Goal: Task Accomplishment & Management: Manage account settings

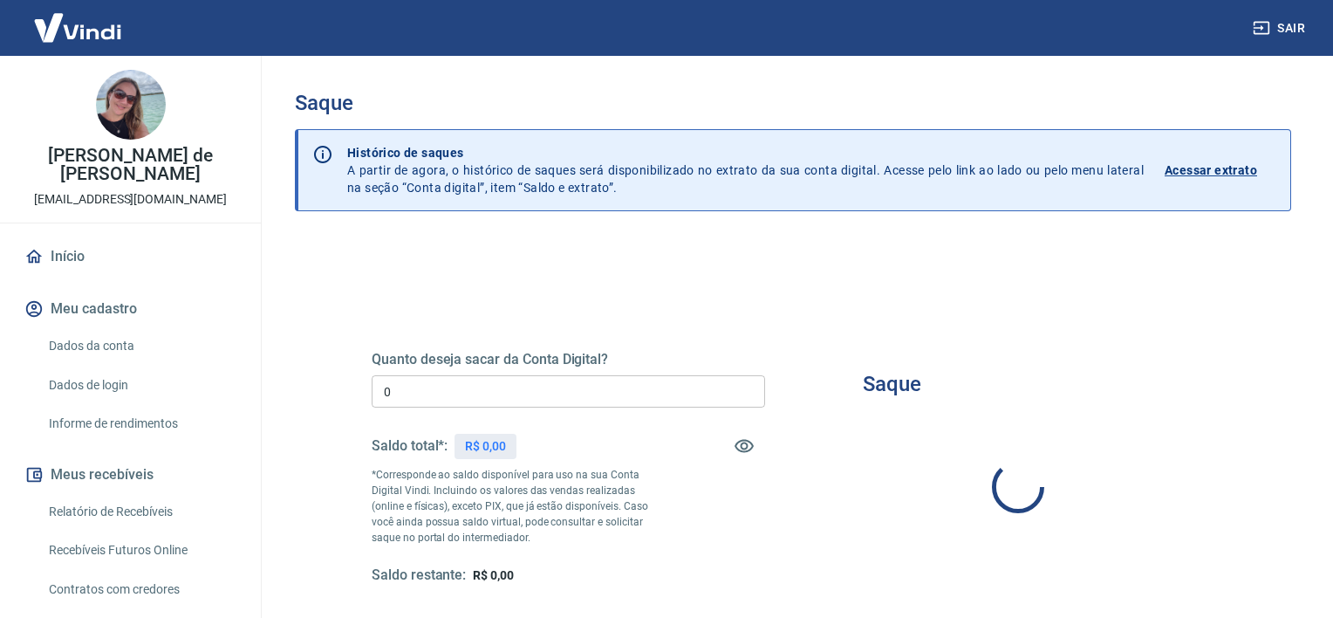
type input "R$ 0,00"
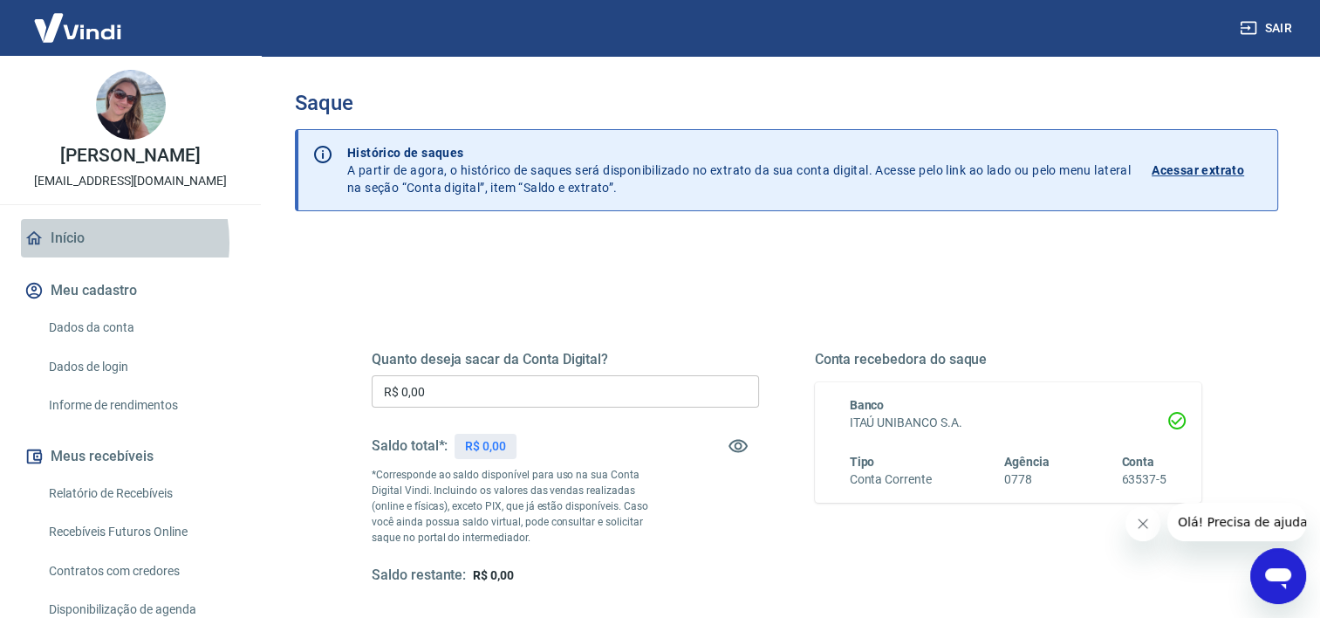
click at [82, 242] on link "Início" at bounding box center [130, 238] width 219 height 38
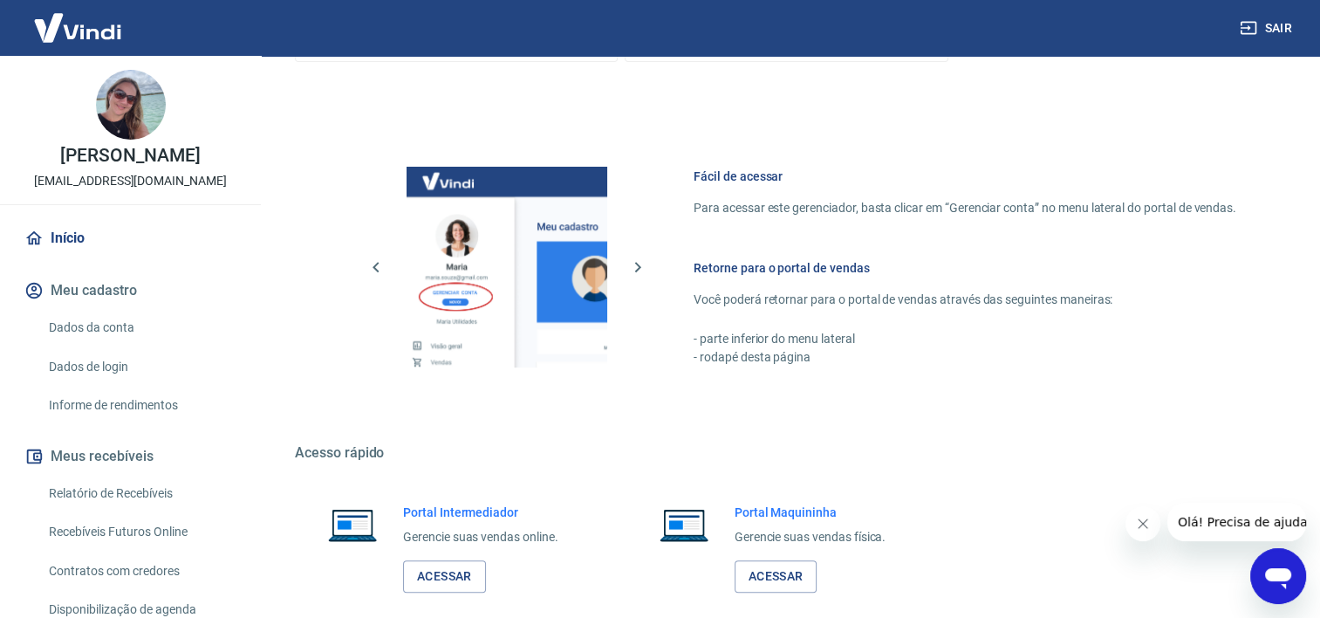
scroll to position [759, 0]
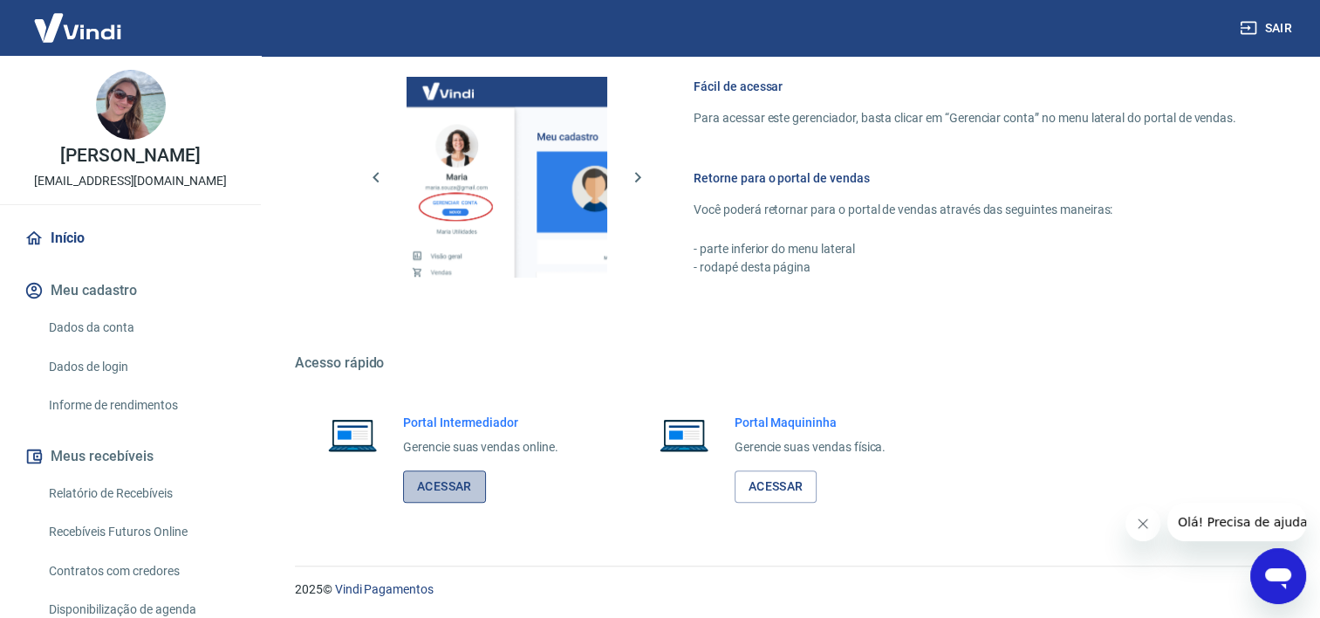
click at [451, 484] on link "Acessar" at bounding box center [444, 486] width 83 height 32
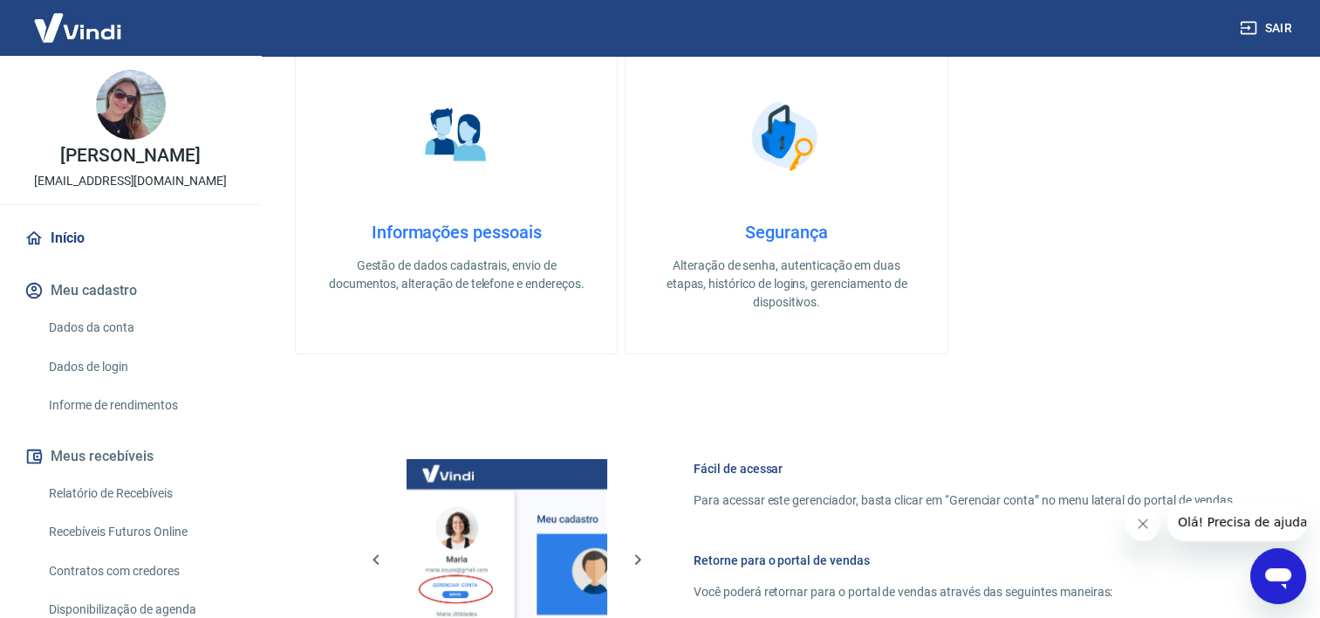
scroll to position [0, 0]
